Goal: Contribute content

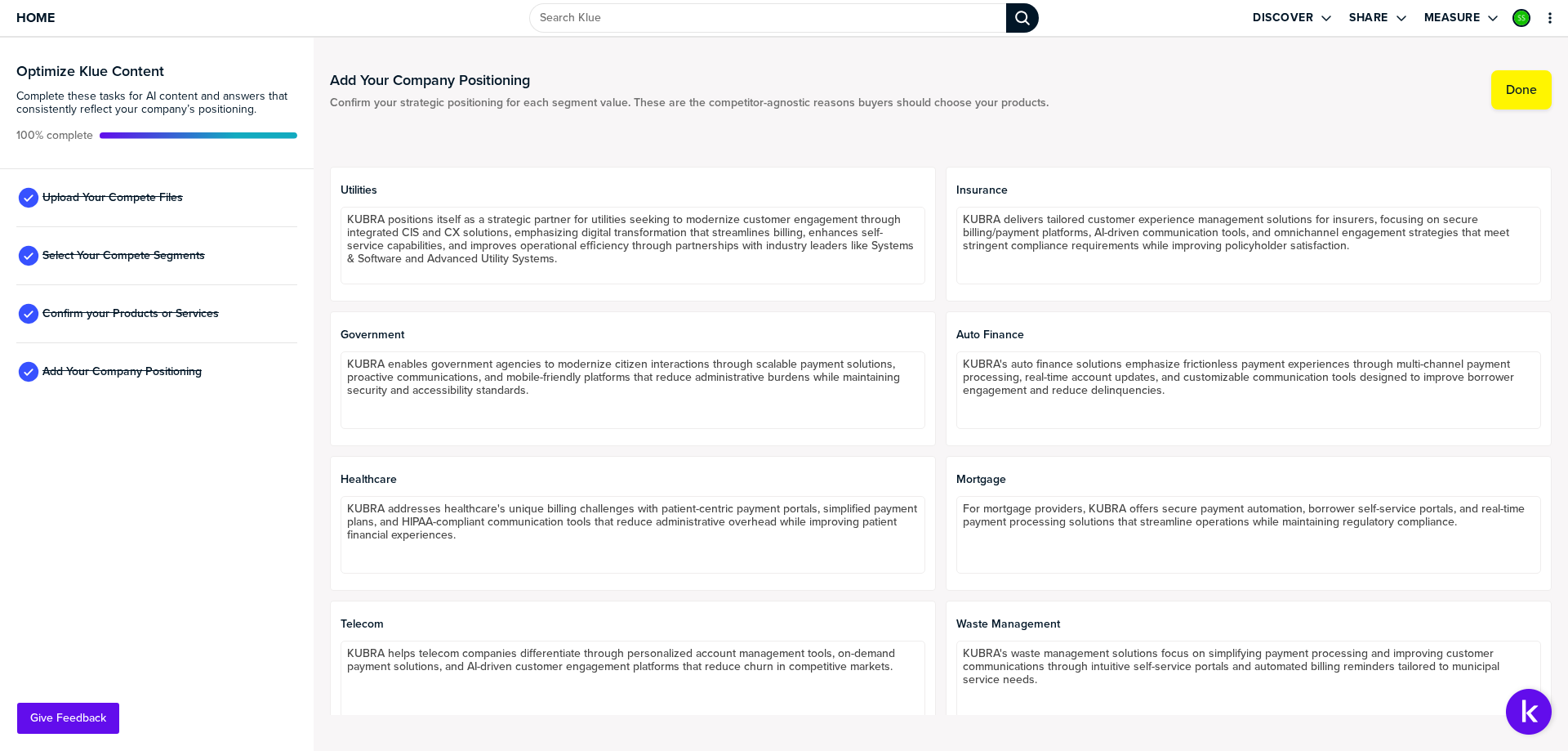
scroll to position [898, 0]
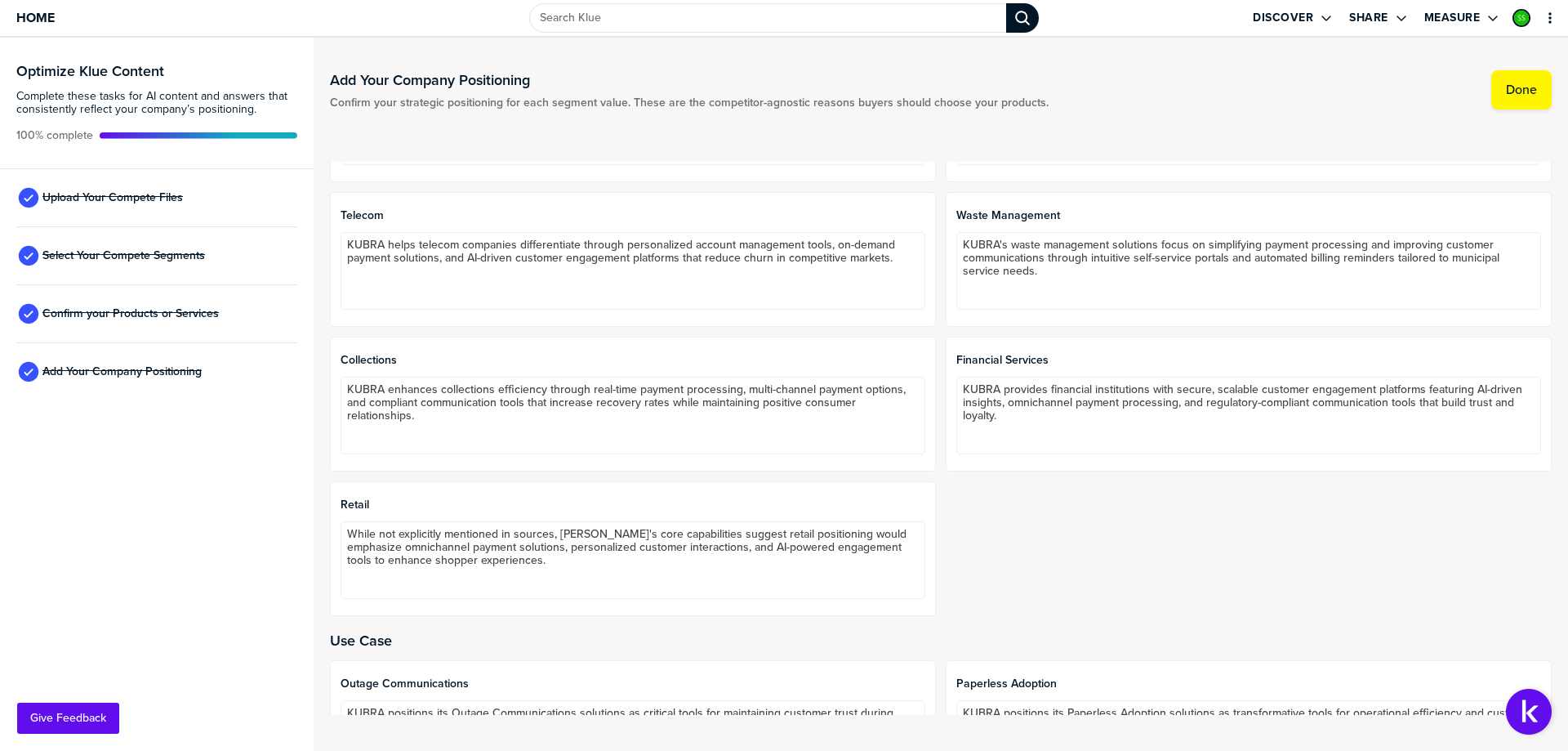
click at [119, 195] on span "Upload Your Compete Files" at bounding box center [112, 198] width 140 height 13
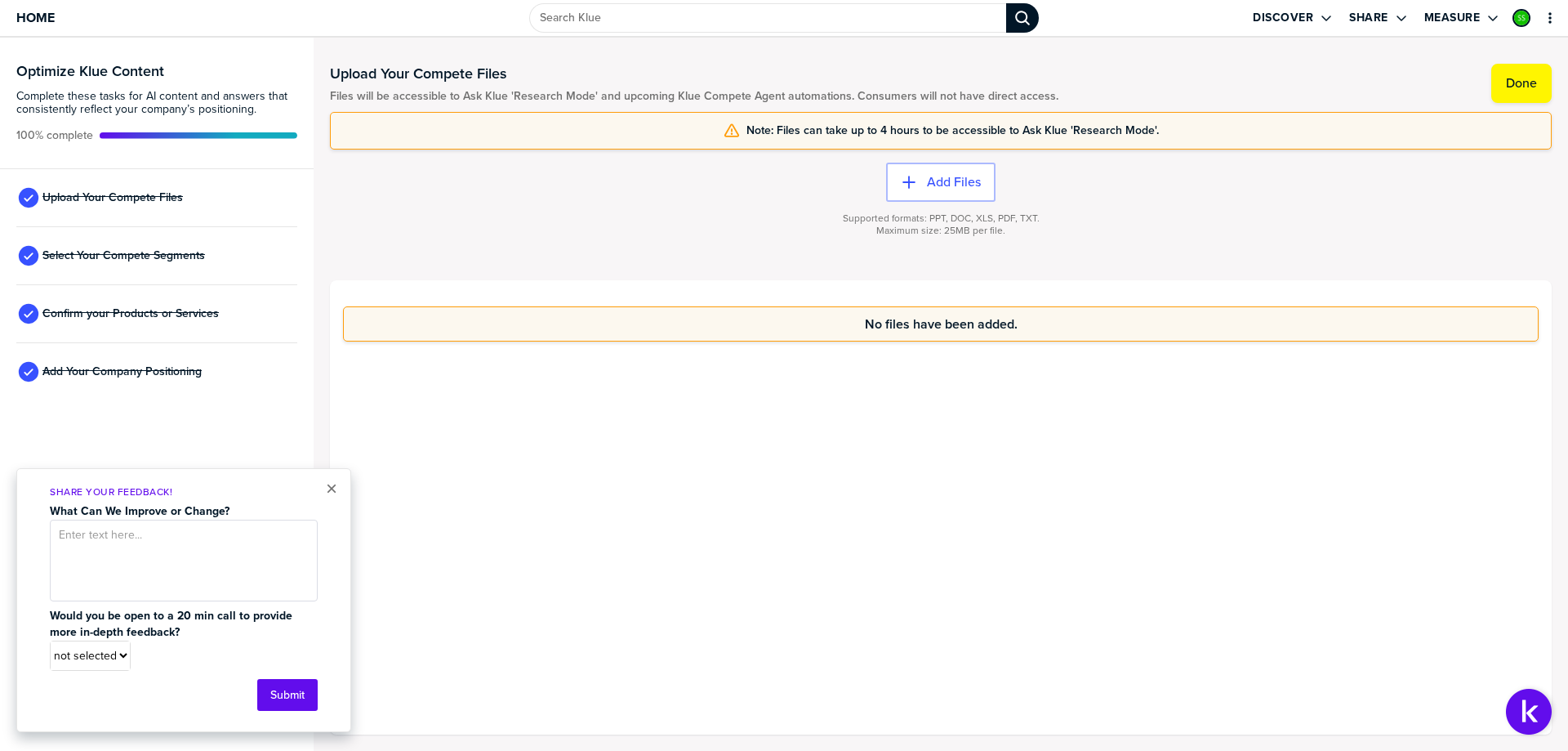
click at [943, 177] on label "Add Files" at bounding box center [954, 182] width 54 height 17
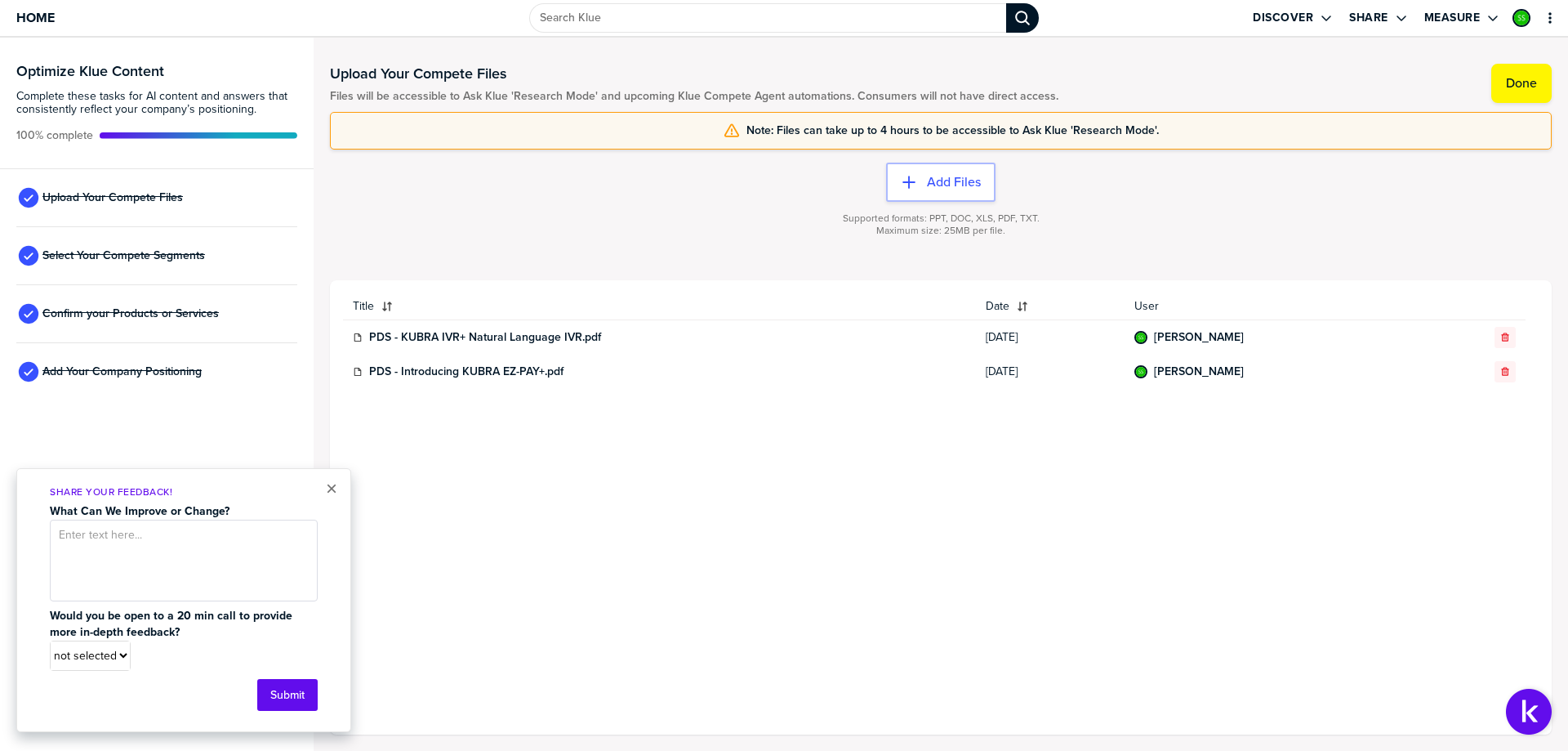
click at [1512, 372] on div "button" at bounding box center [1505, 372] width 19 height 10
click at [1511, 340] on div "button" at bounding box center [1505, 337] width 19 height 10
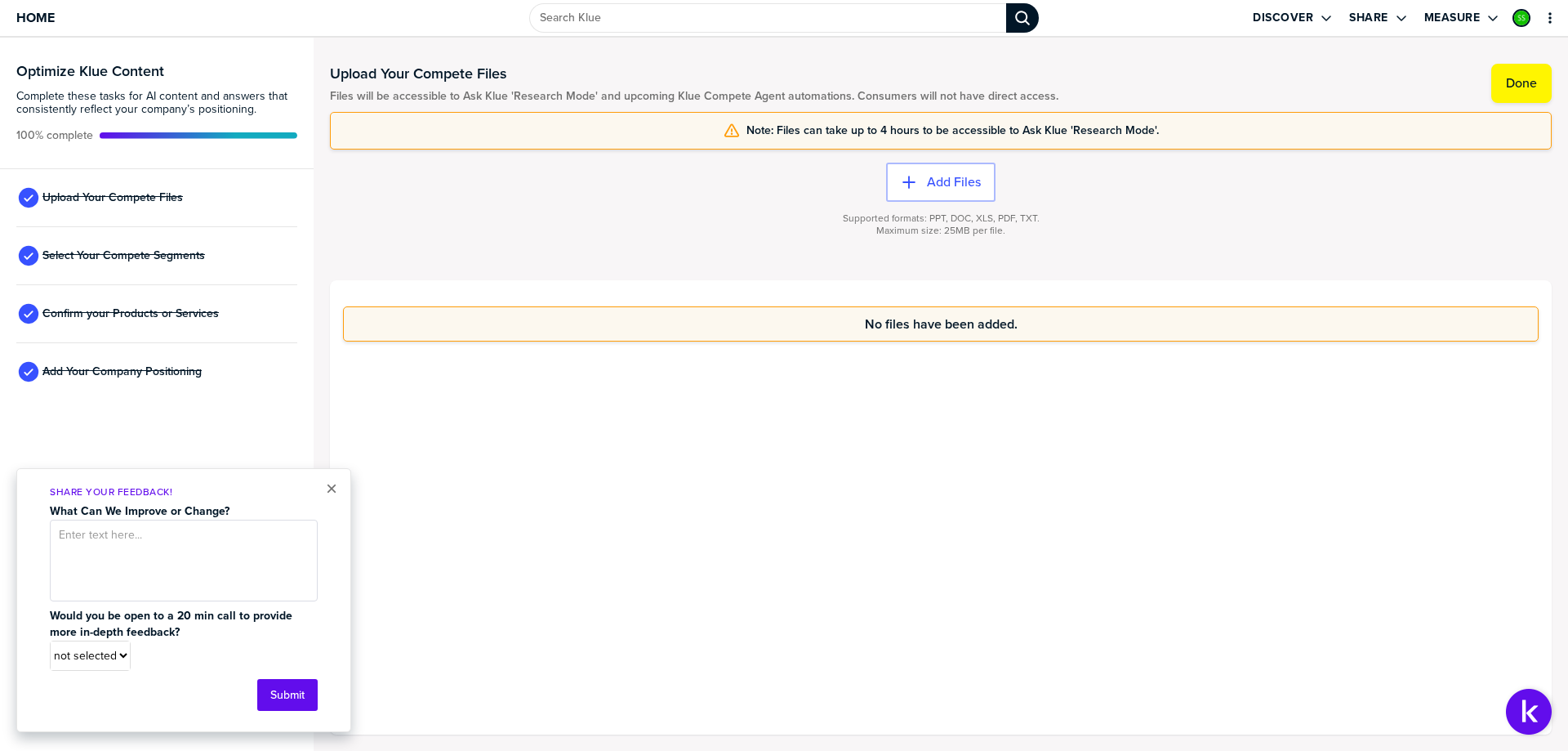
click at [928, 183] on label "Add Files" at bounding box center [954, 182] width 54 height 17
click at [930, 185] on label "Add Files" at bounding box center [954, 182] width 54 height 17
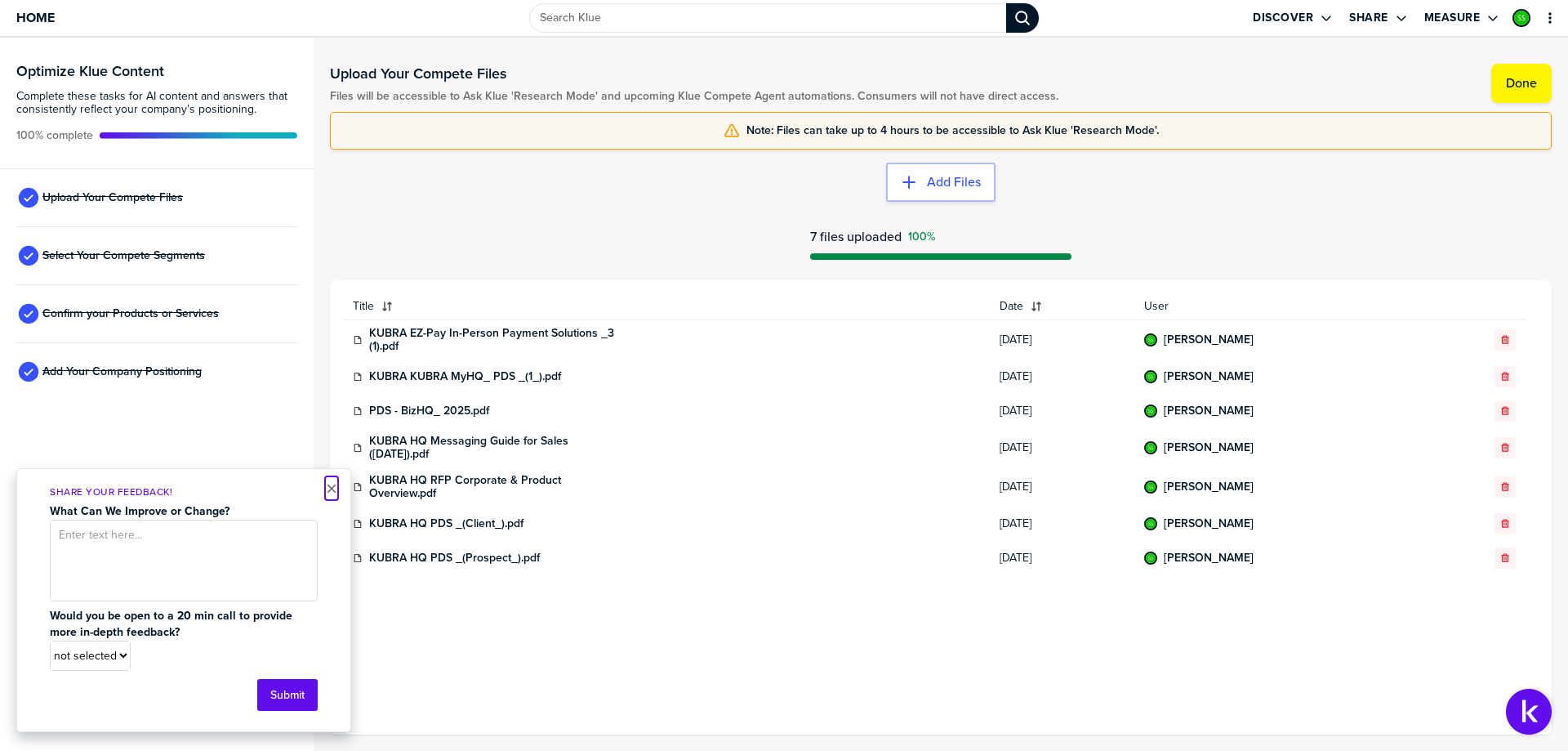
click at [335, 492] on button "×" at bounding box center [331, 488] width 11 height 19
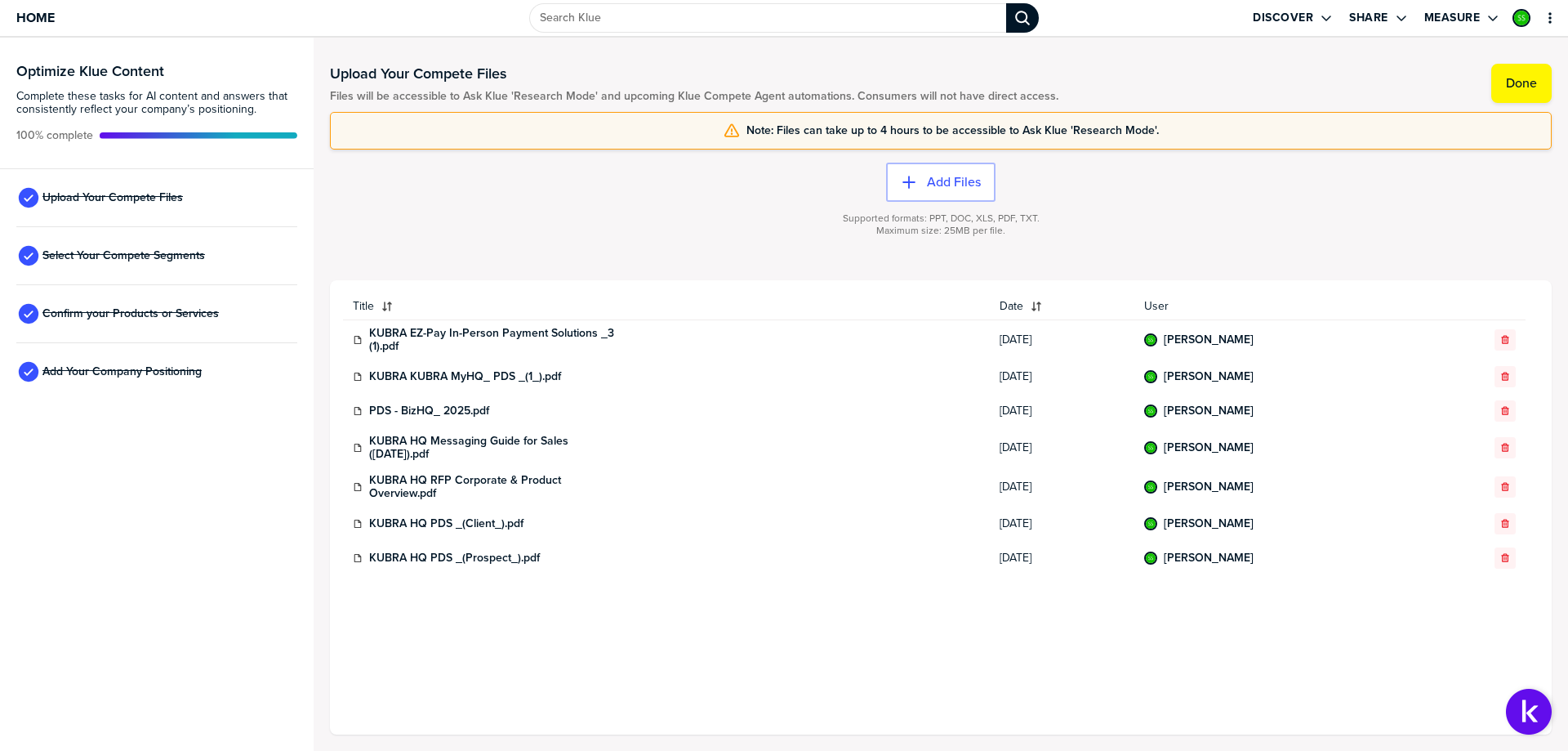
click at [947, 190] on label "Add Files" at bounding box center [954, 182] width 54 height 17
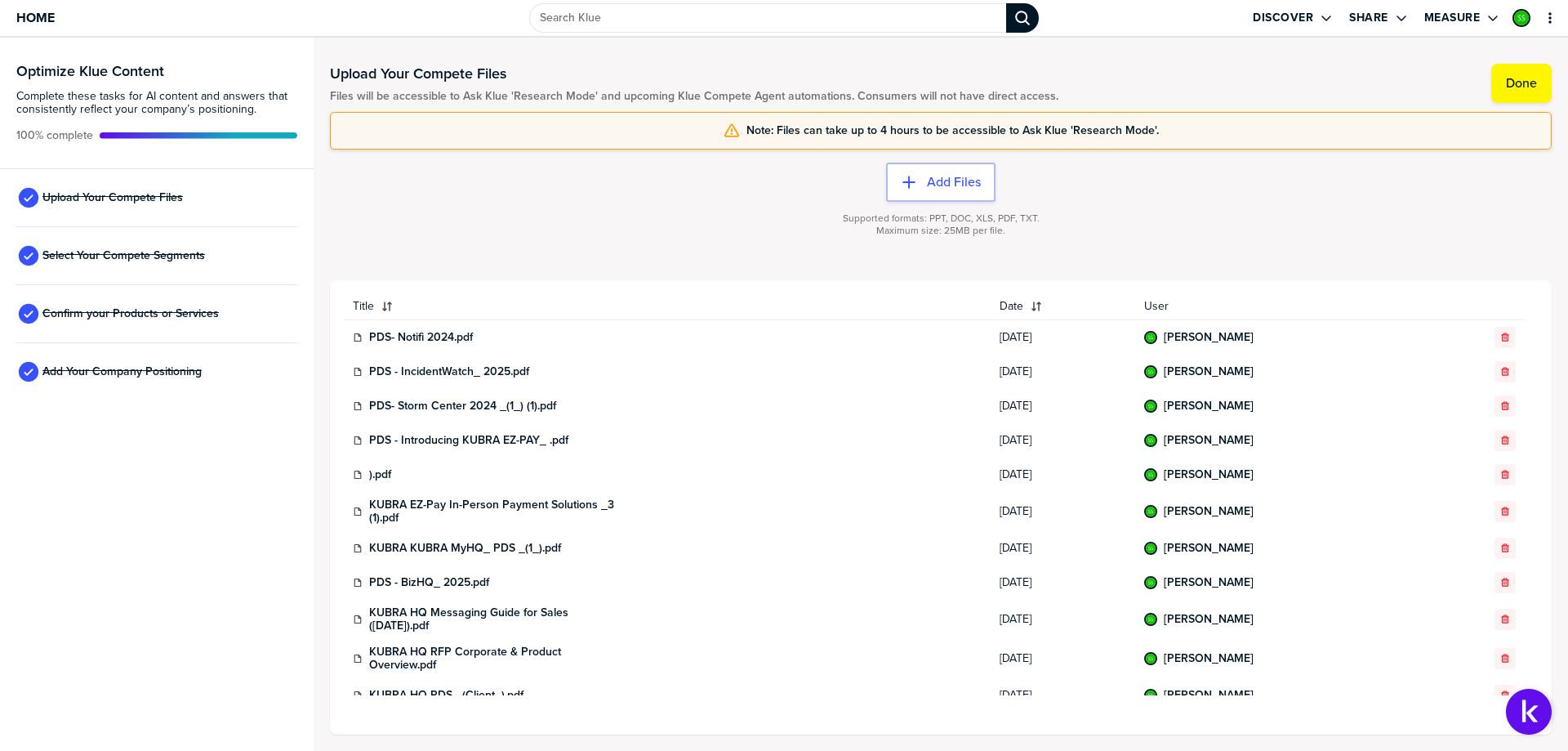
click at [146, 249] on span "Select Your Compete Segments" at bounding box center [124, 255] width 162 height 13
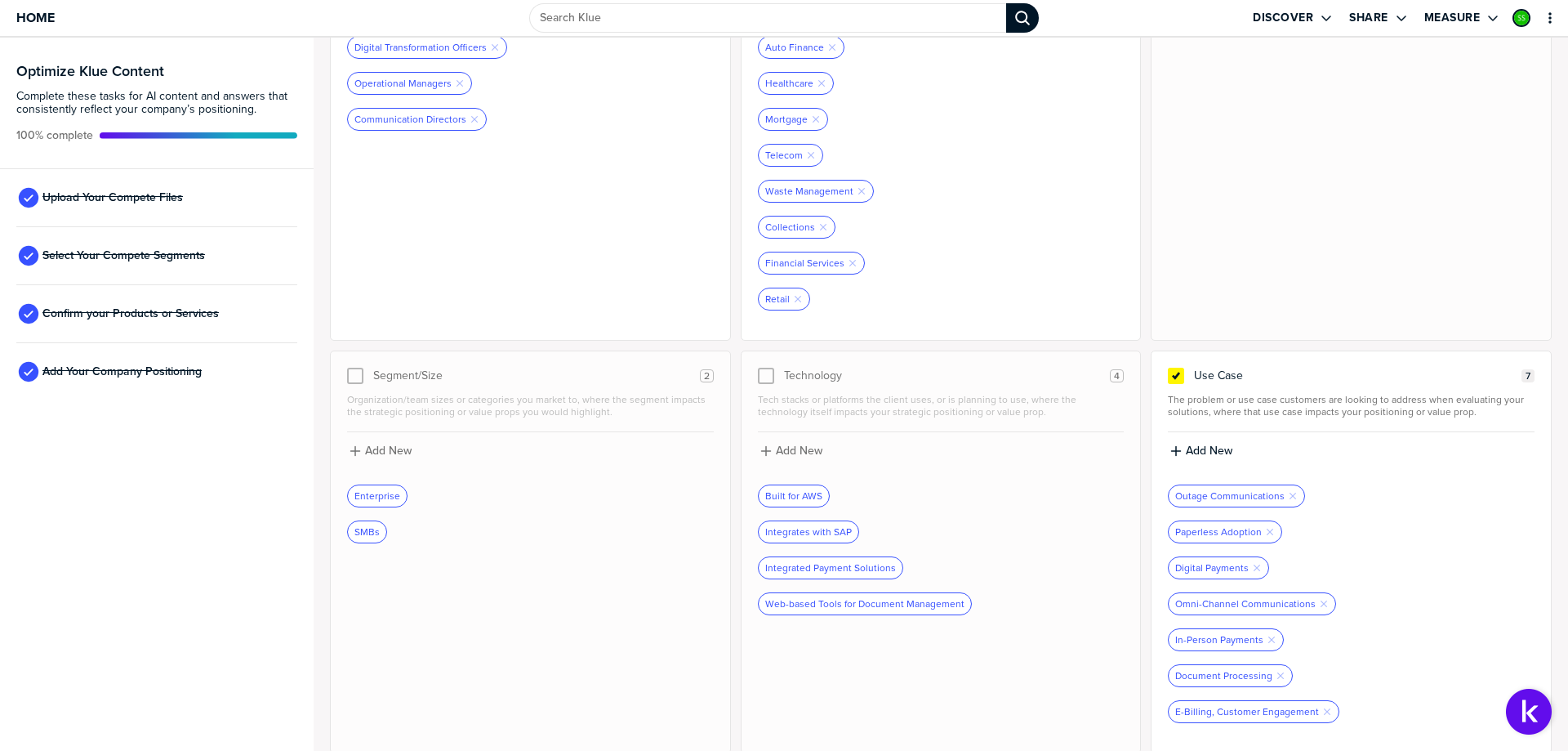
scroll to position [334, 0]
click at [203, 317] on span "Confirm your Products or Services" at bounding box center [131, 313] width 176 height 13
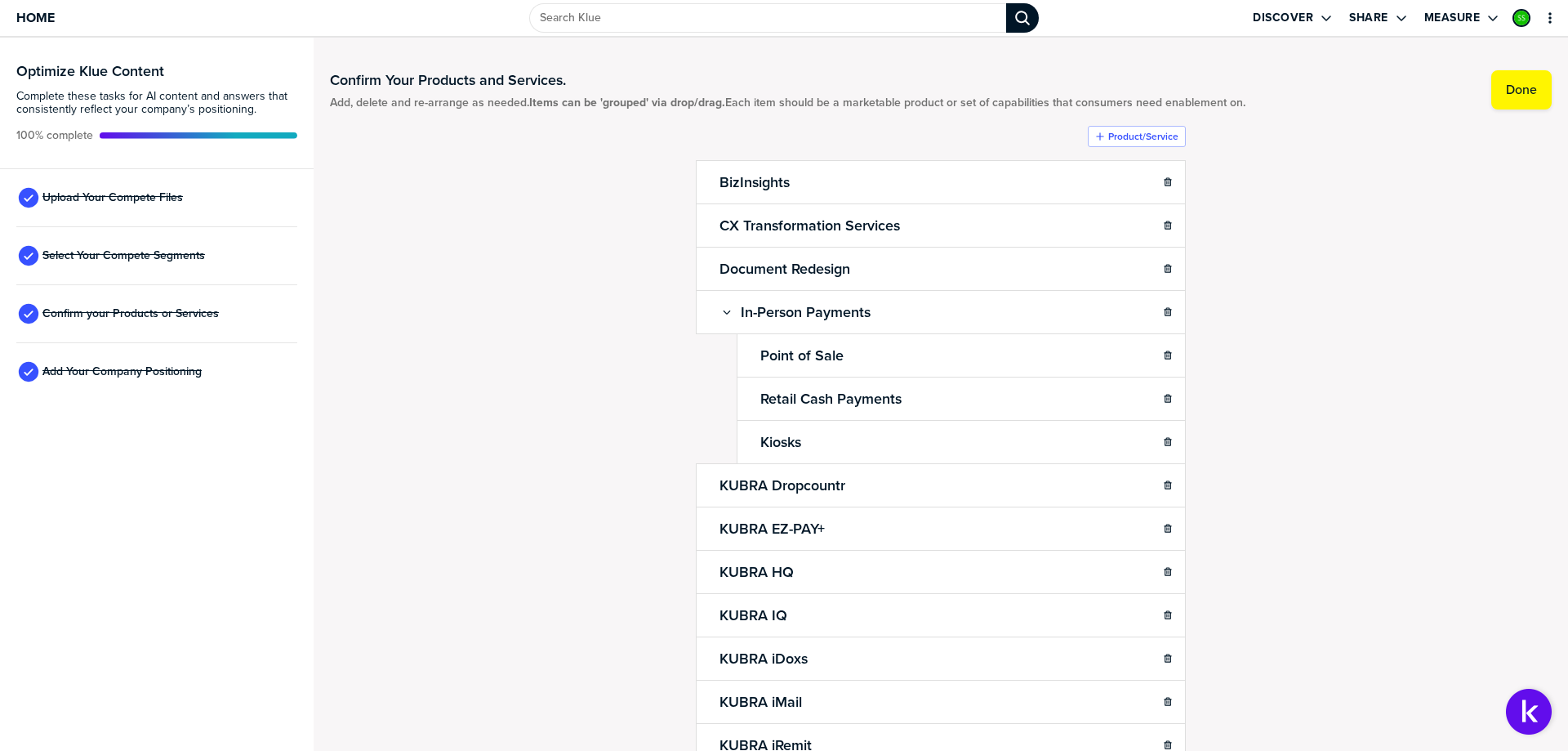
click at [147, 370] on span "Add Your Company Positioning" at bounding box center [122, 372] width 160 height 13
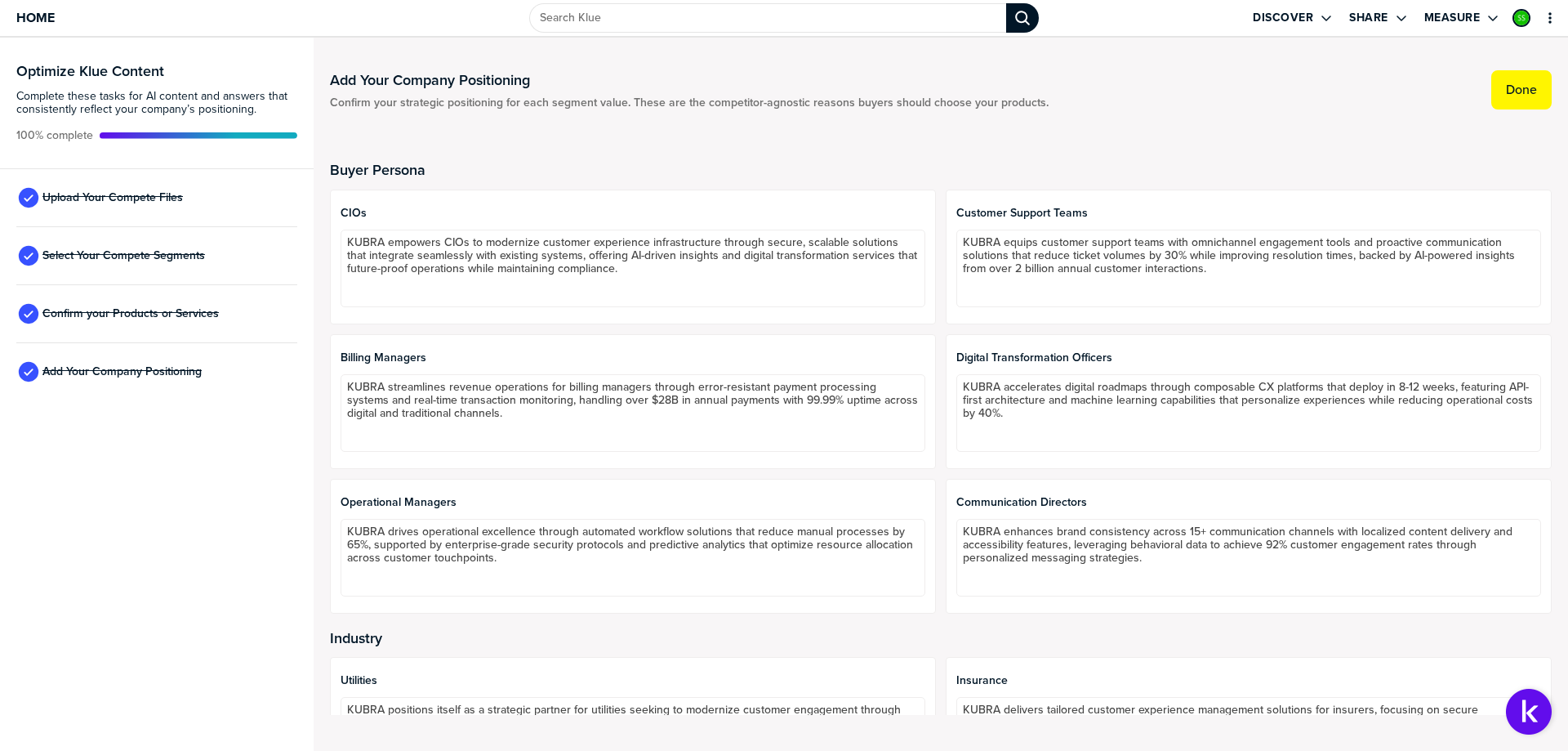
click at [1499, 92] on button "Done" at bounding box center [1521, 90] width 61 height 39
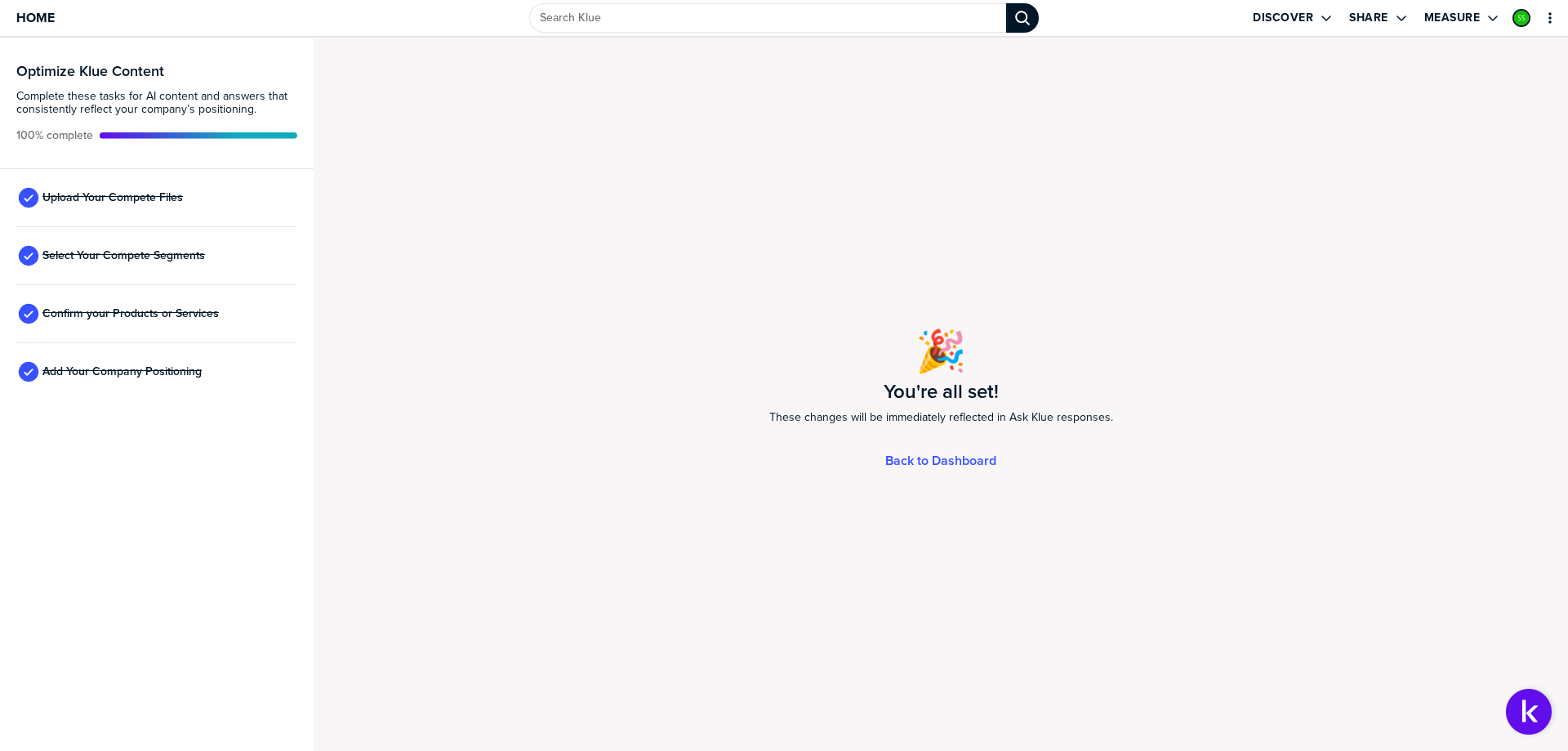
click at [917, 450] on div "🎉 You're all set! These changes will be immediately reflected in Ask Klue respo…" at bounding box center [941, 394] width 1255 height 713
click at [918, 454] on link "Back to Dashboard" at bounding box center [941, 461] width 111 height 14
